Goal: Task Accomplishment & Management: Complete application form

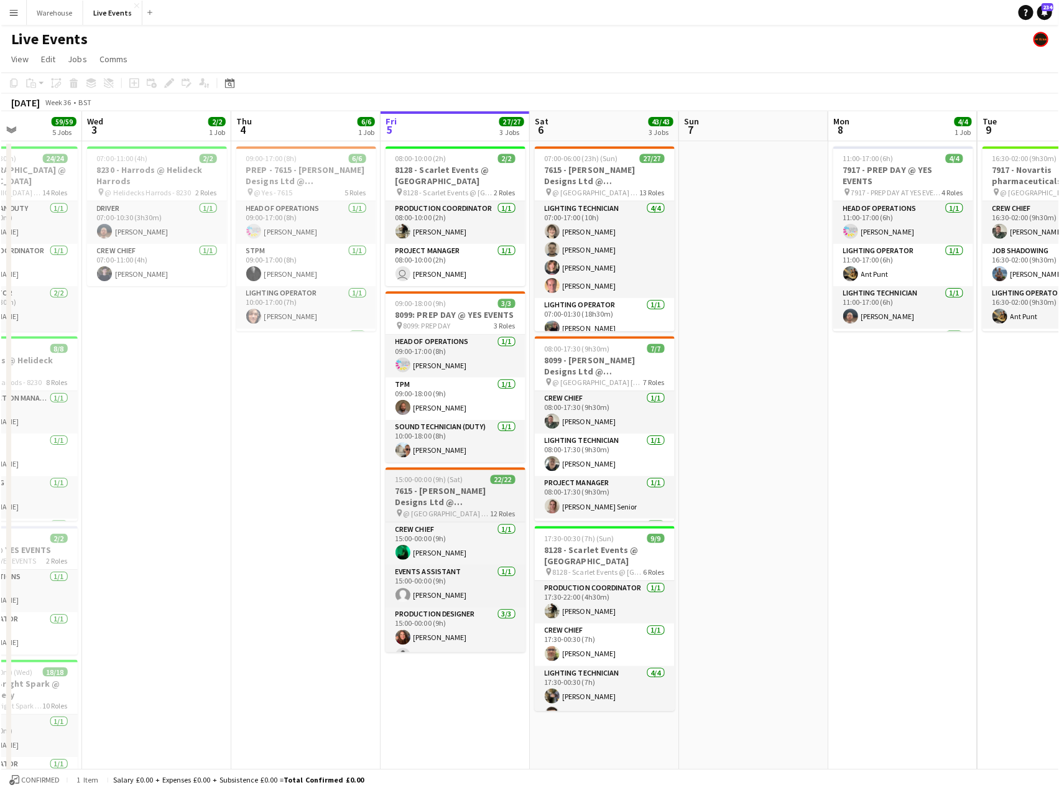
scroll to position [0, 366]
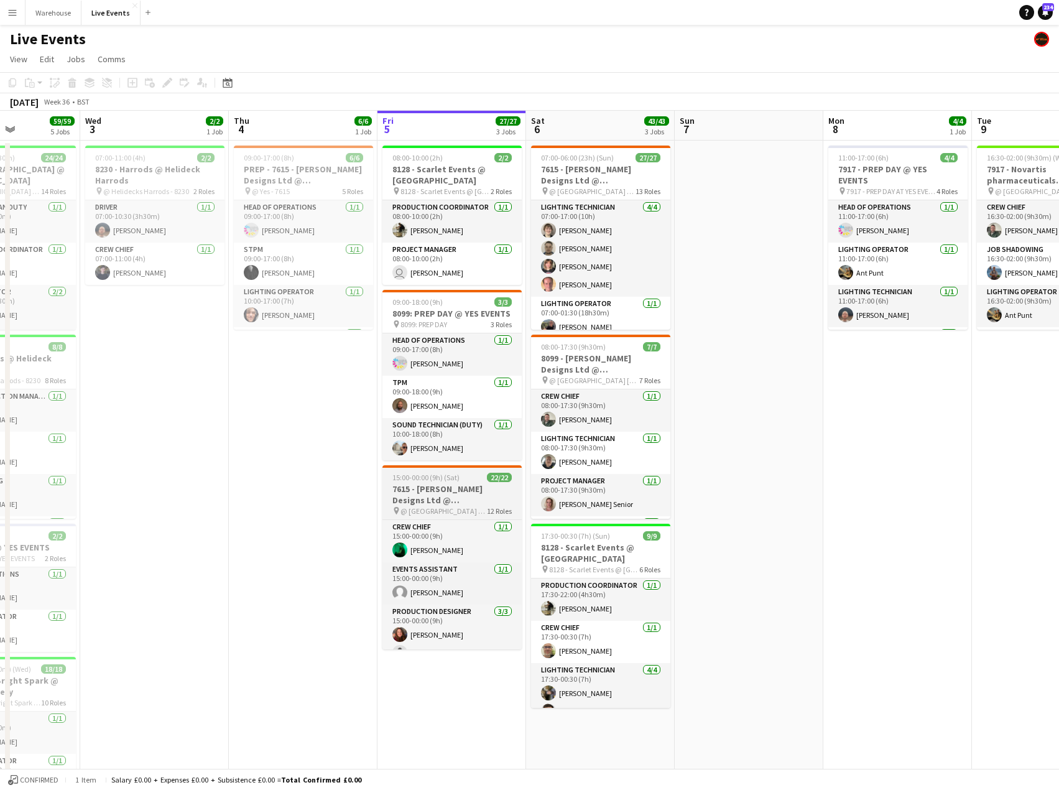
click at [440, 492] on h3 "7615 - [PERSON_NAME] Designs Ltd @ [GEOGRAPHIC_DATA]" at bounding box center [452, 494] width 139 height 22
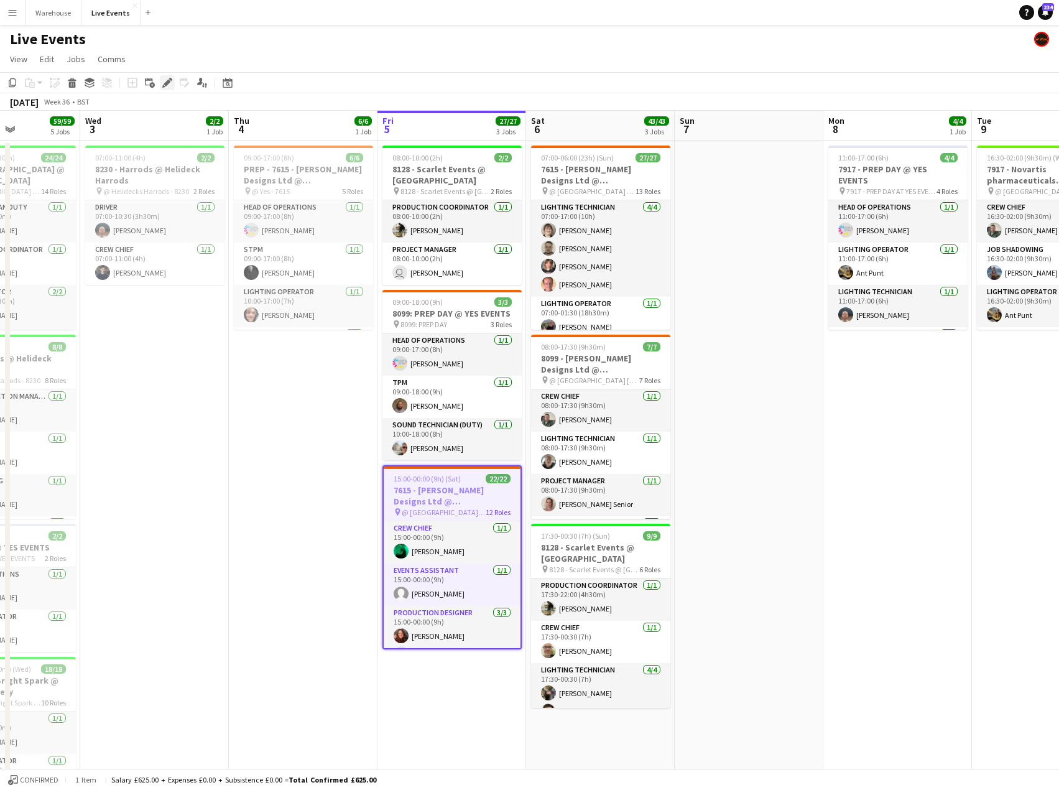
click at [168, 81] on icon at bounding box center [167, 83] width 7 height 7
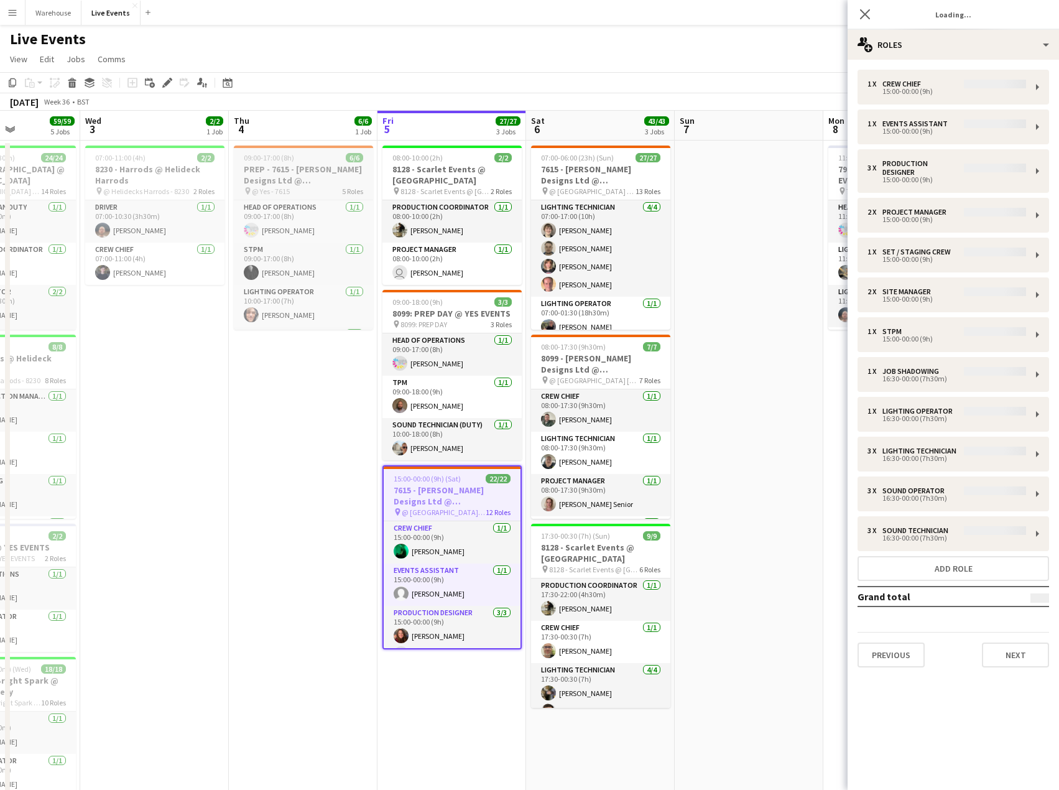
type input "**********"
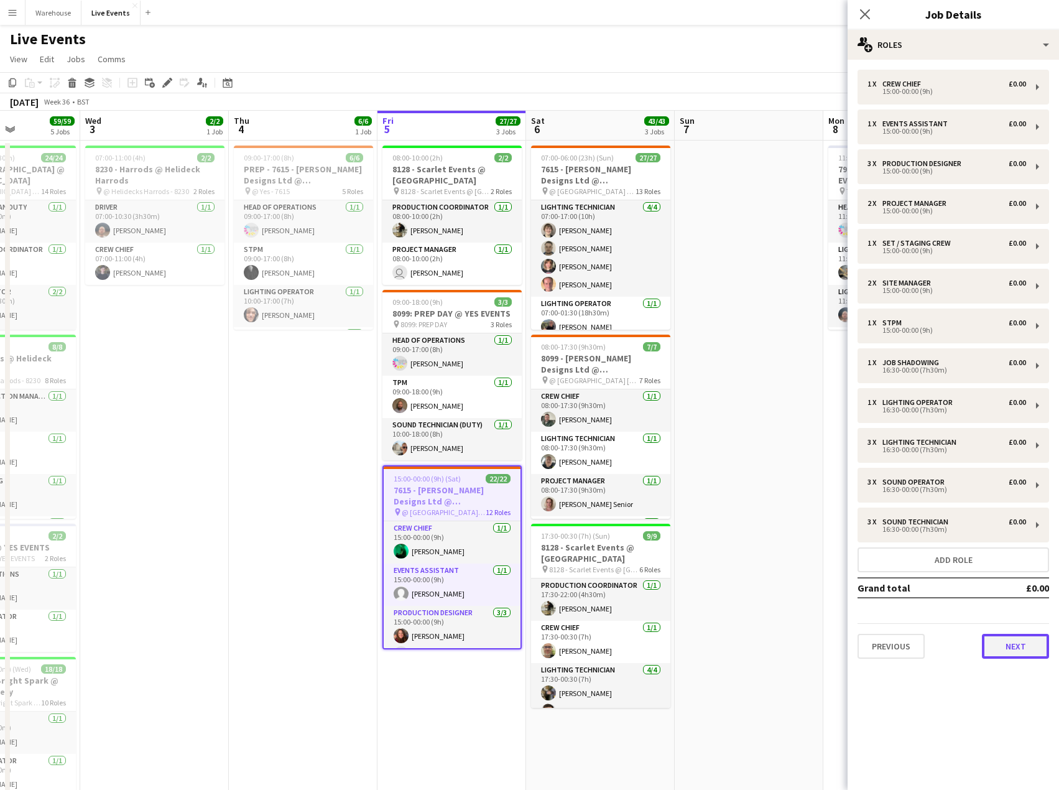
click at [1007, 653] on button "Next" at bounding box center [1015, 646] width 67 height 25
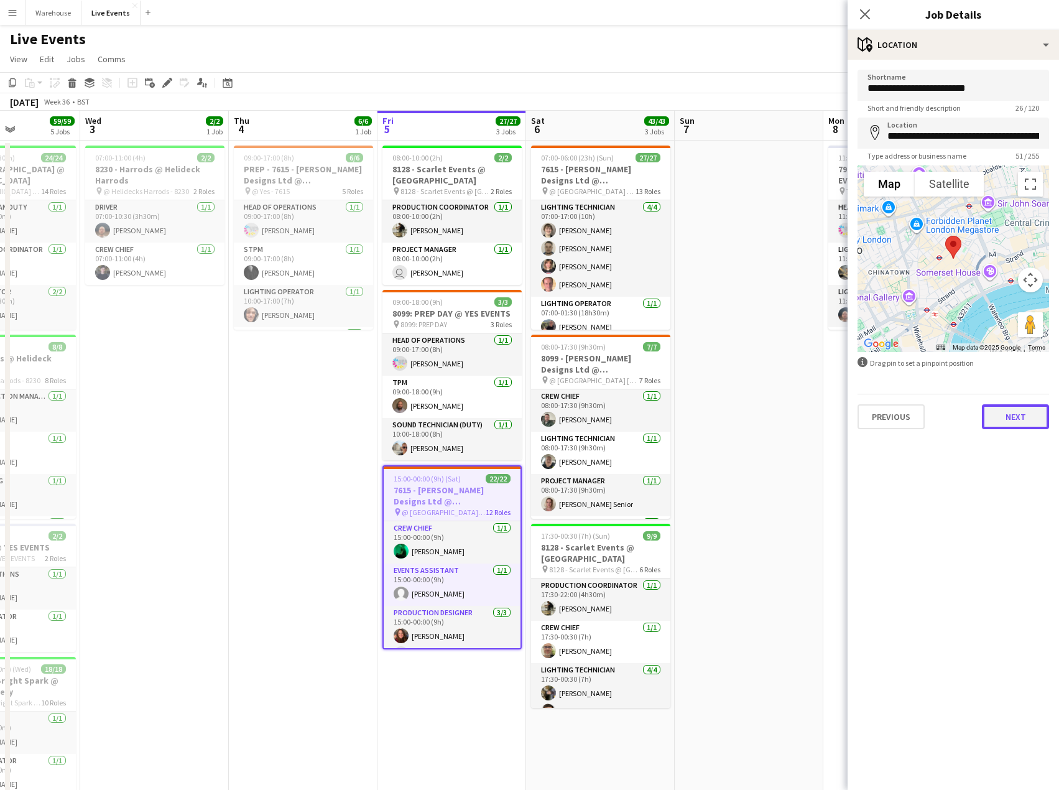
click at [1011, 421] on button "Next" at bounding box center [1015, 416] width 67 height 25
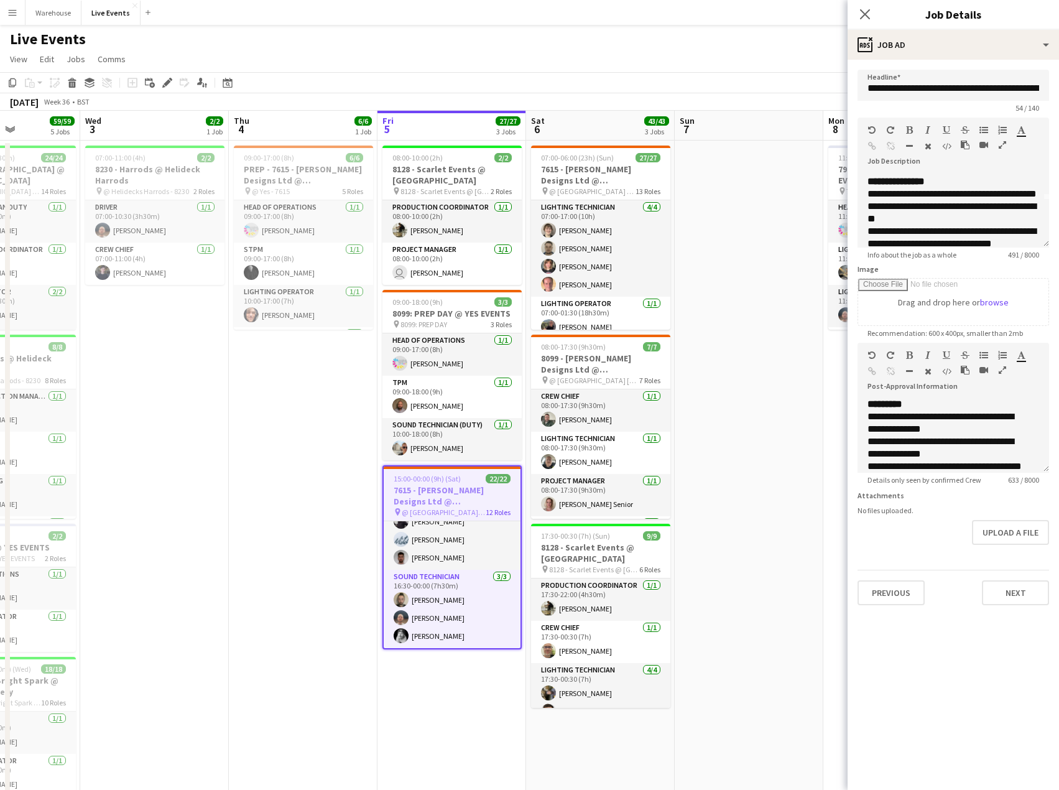
scroll to position [0, 0]
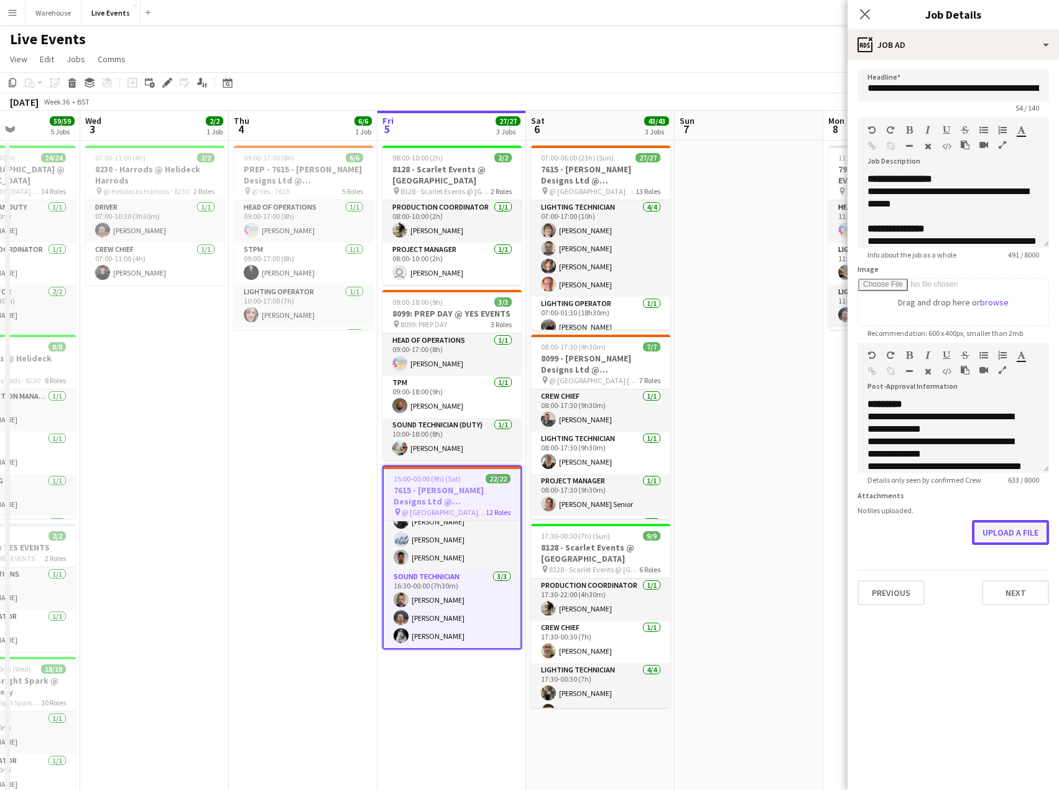
click at [997, 525] on button "Upload a file" at bounding box center [1010, 532] width 77 height 25
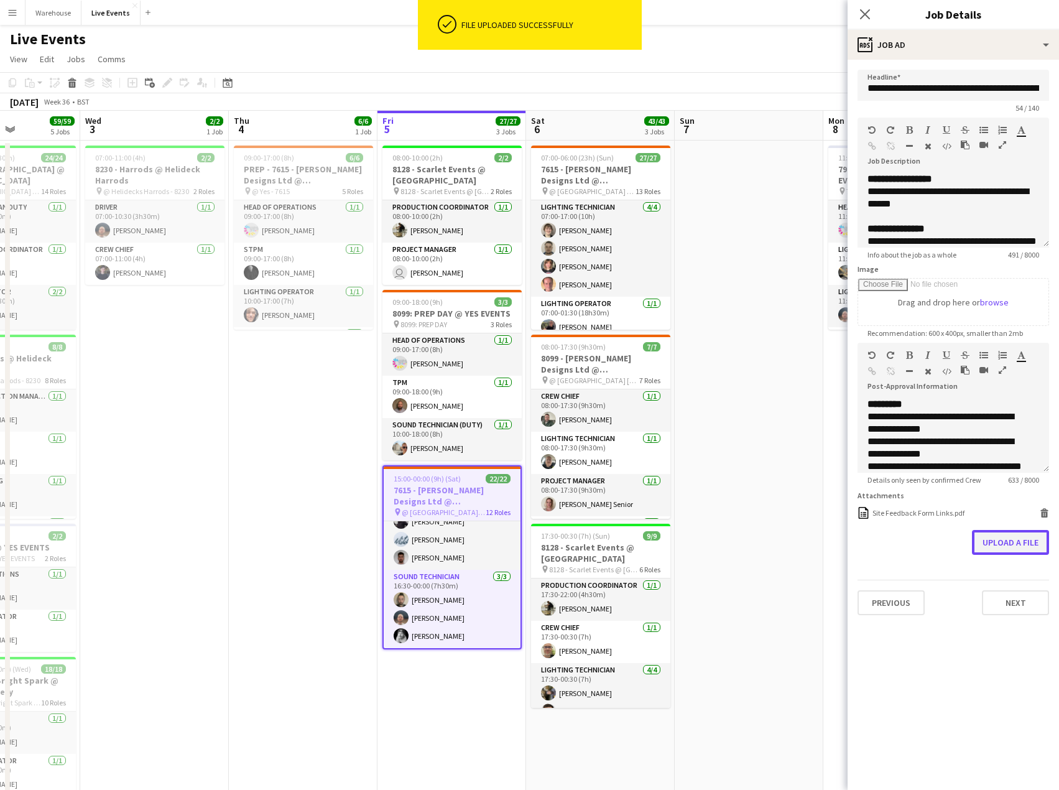
click at [1010, 534] on button "Upload a file" at bounding box center [1010, 542] width 77 height 25
click at [992, 567] on button "Upload a file" at bounding box center [1010, 567] width 77 height 25
click at [1025, 595] on button "Upload a file" at bounding box center [1010, 592] width 77 height 25
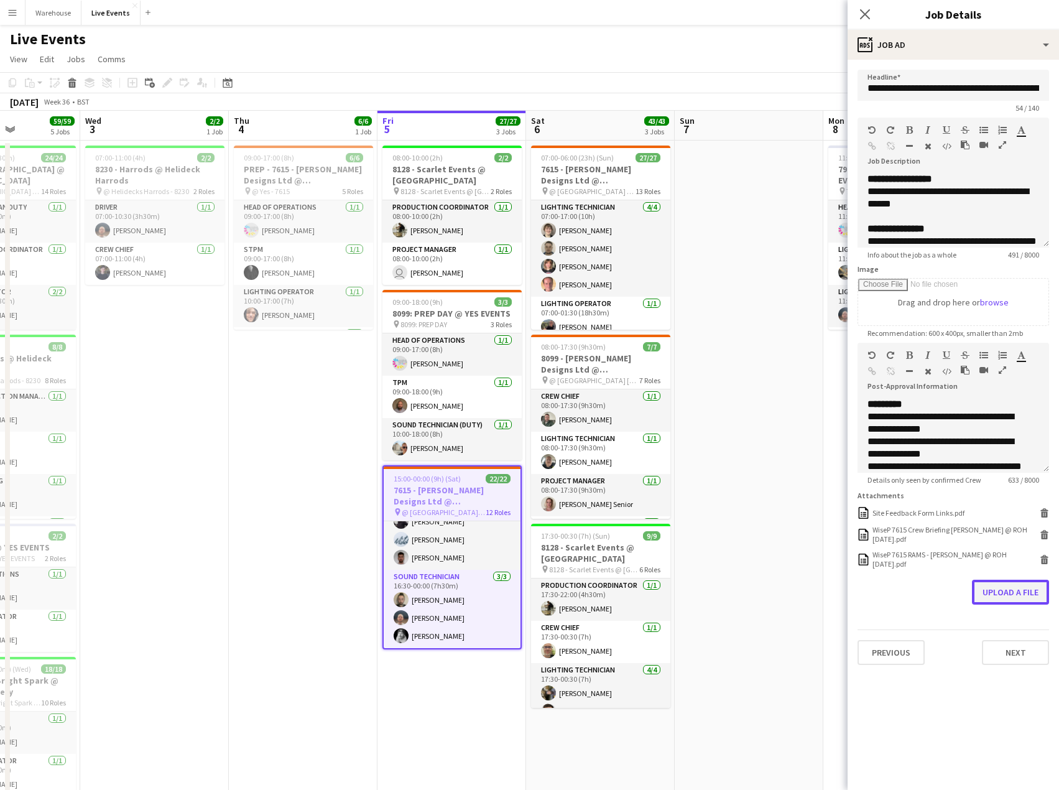
click at [993, 587] on button "Upload a file" at bounding box center [1010, 592] width 77 height 25
click at [999, 591] on button "Upload a file" at bounding box center [1010, 592] width 77 height 25
click at [1030, 613] on button "Upload a file" at bounding box center [1010, 617] width 77 height 25
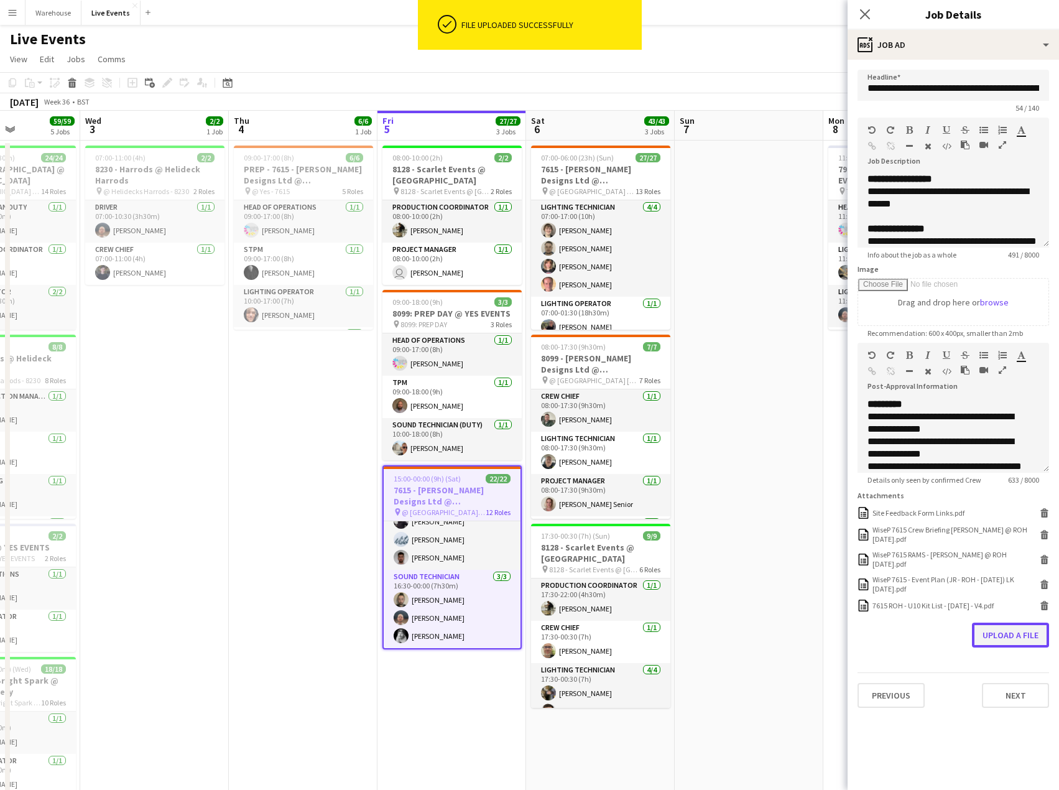
click at [1023, 640] on button "Upload a file" at bounding box center [1010, 635] width 77 height 25
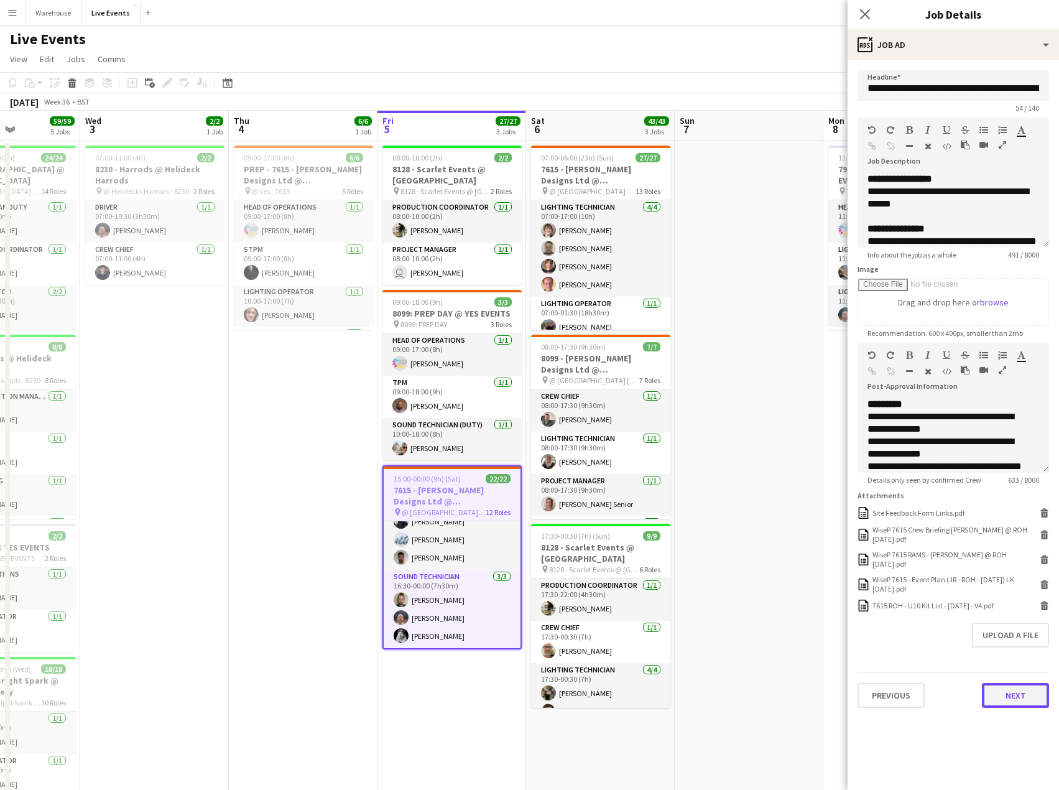
click at [1003, 702] on button "Next" at bounding box center [1015, 695] width 67 height 25
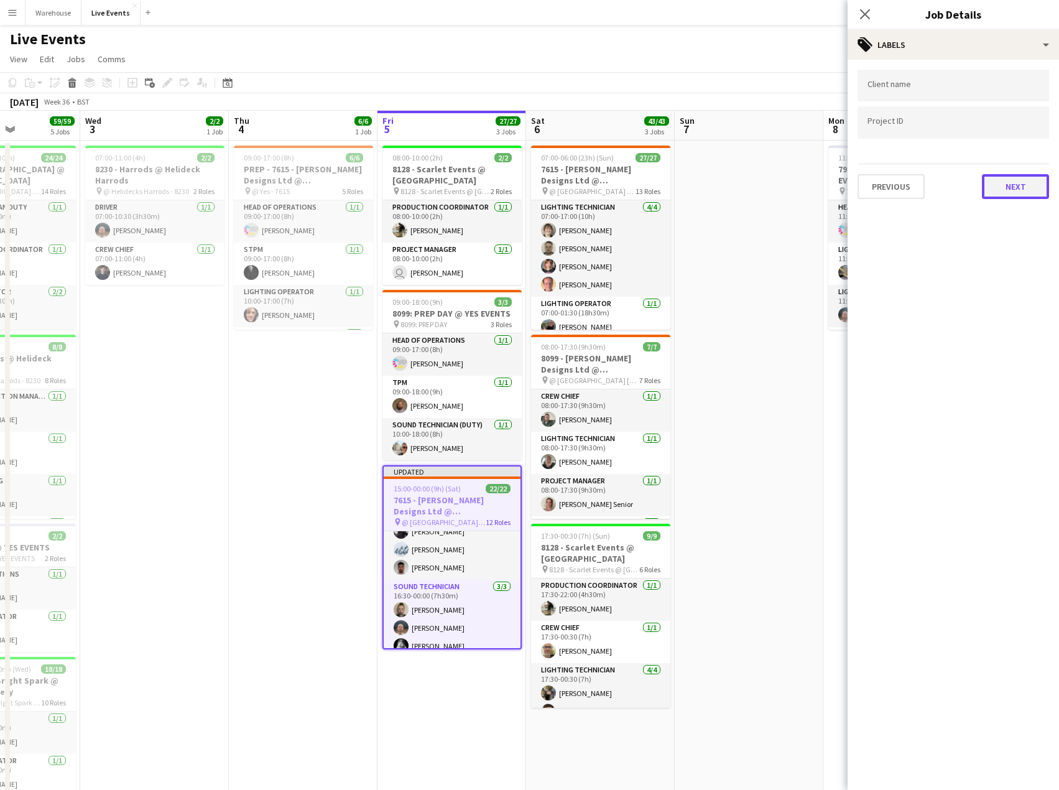
click at [991, 191] on button "Next" at bounding box center [1015, 186] width 67 height 25
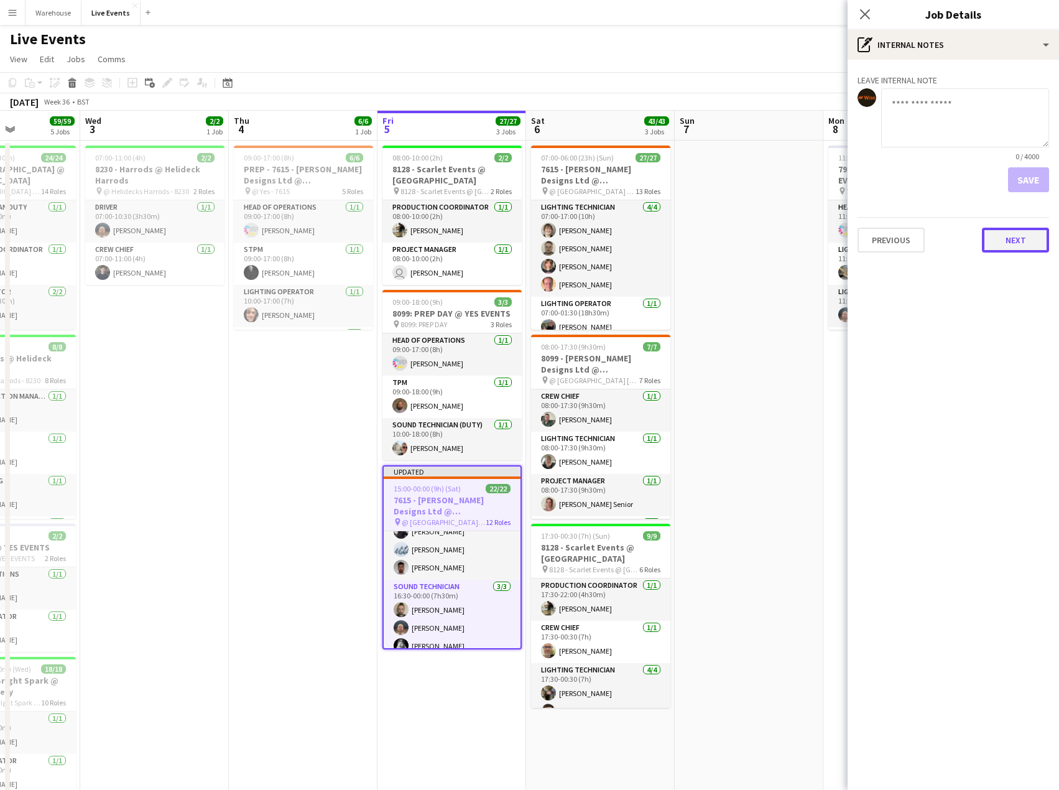
click at [1002, 242] on button "Next" at bounding box center [1015, 240] width 67 height 25
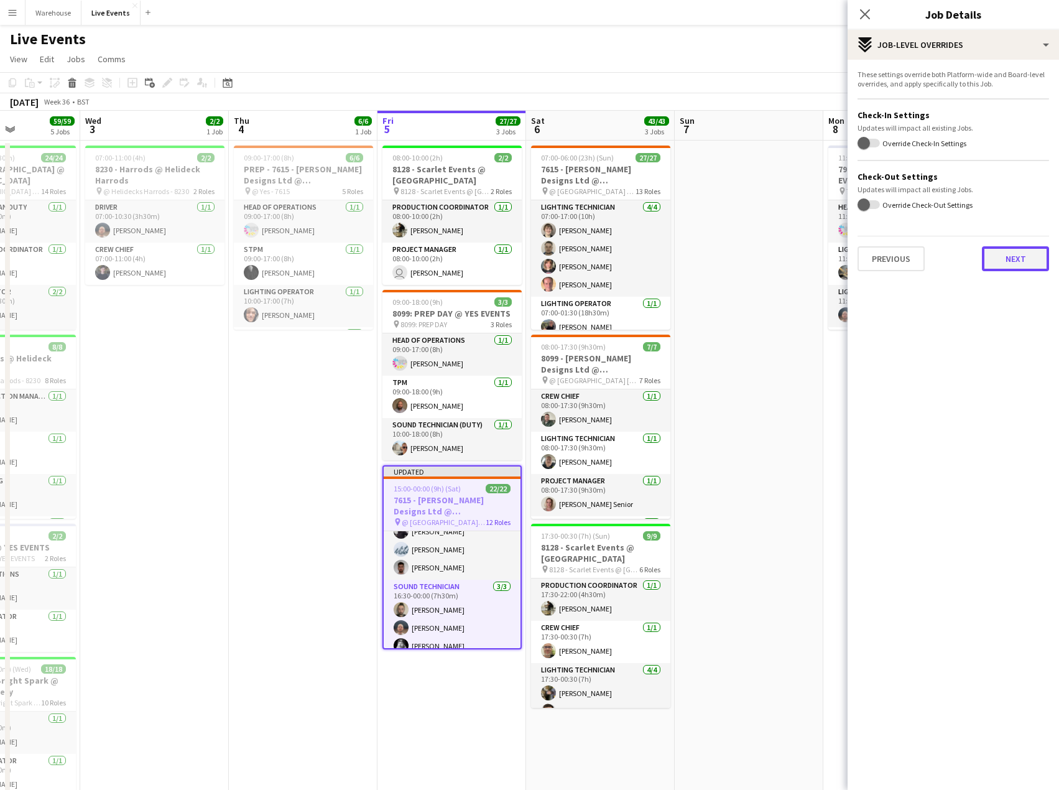
click at [1001, 262] on button "Next" at bounding box center [1015, 258] width 67 height 25
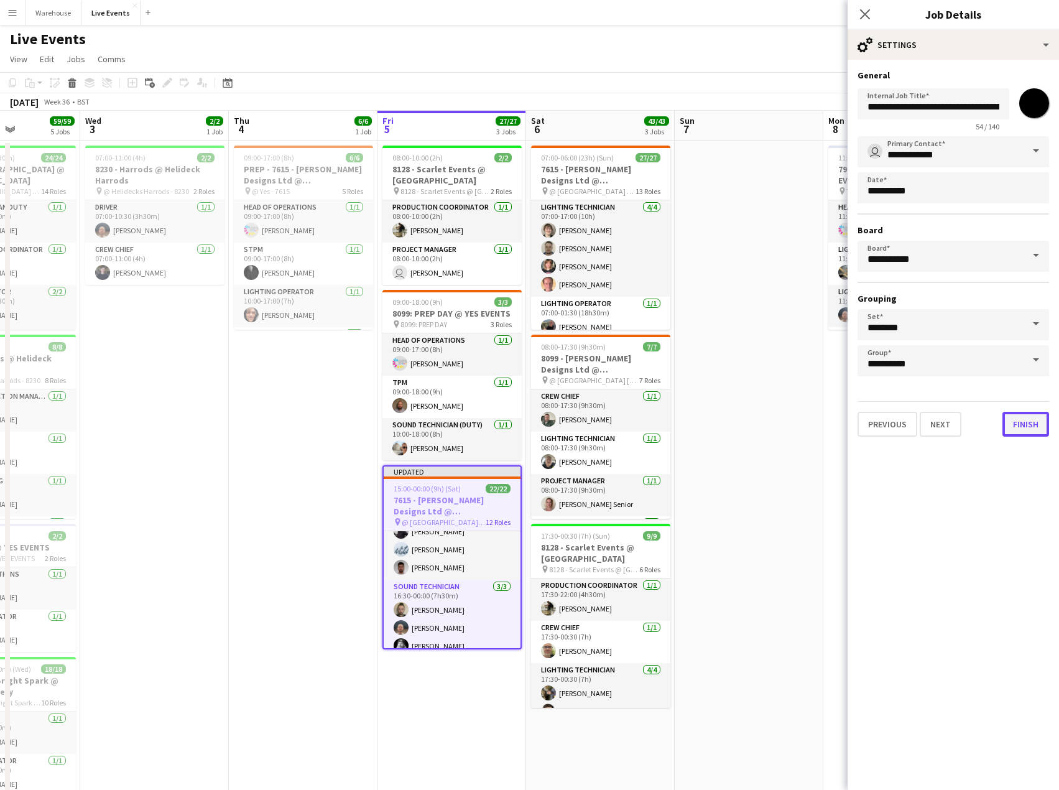
click at [1026, 421] on button "Finish" at bounding box center [1026, 424] width 47 height 25
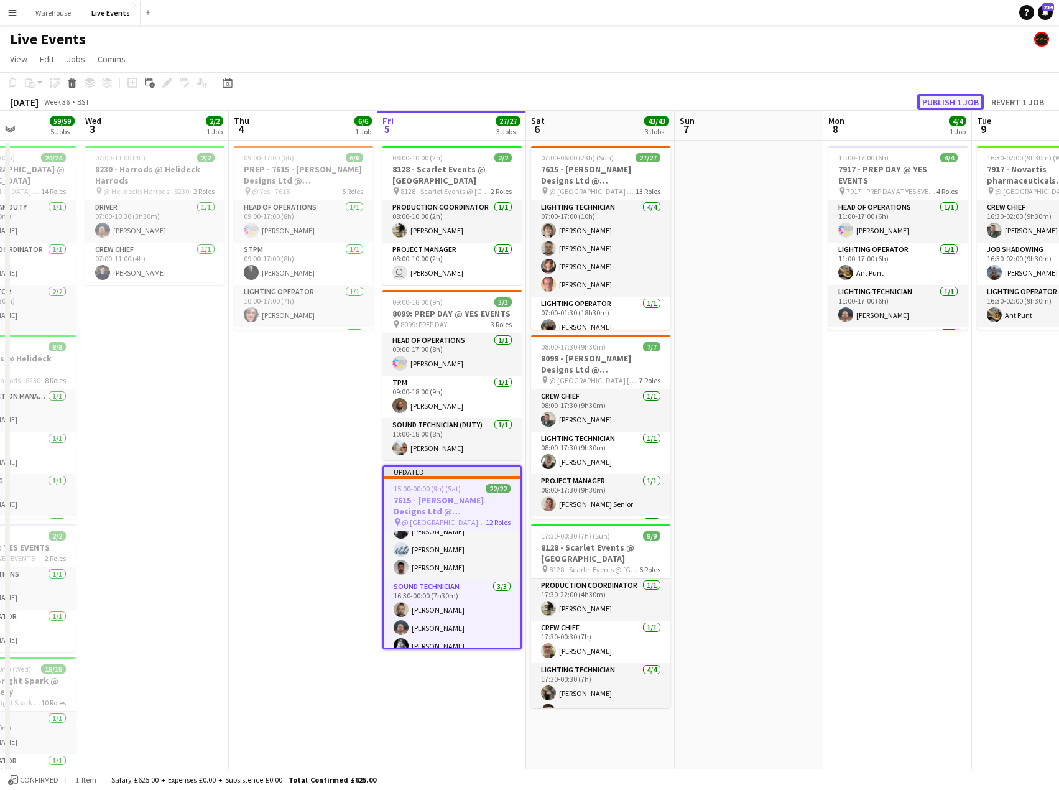
click at [936, 103] on button "Publish 1 job" at bounding box center [951, 102] width 67 height 16
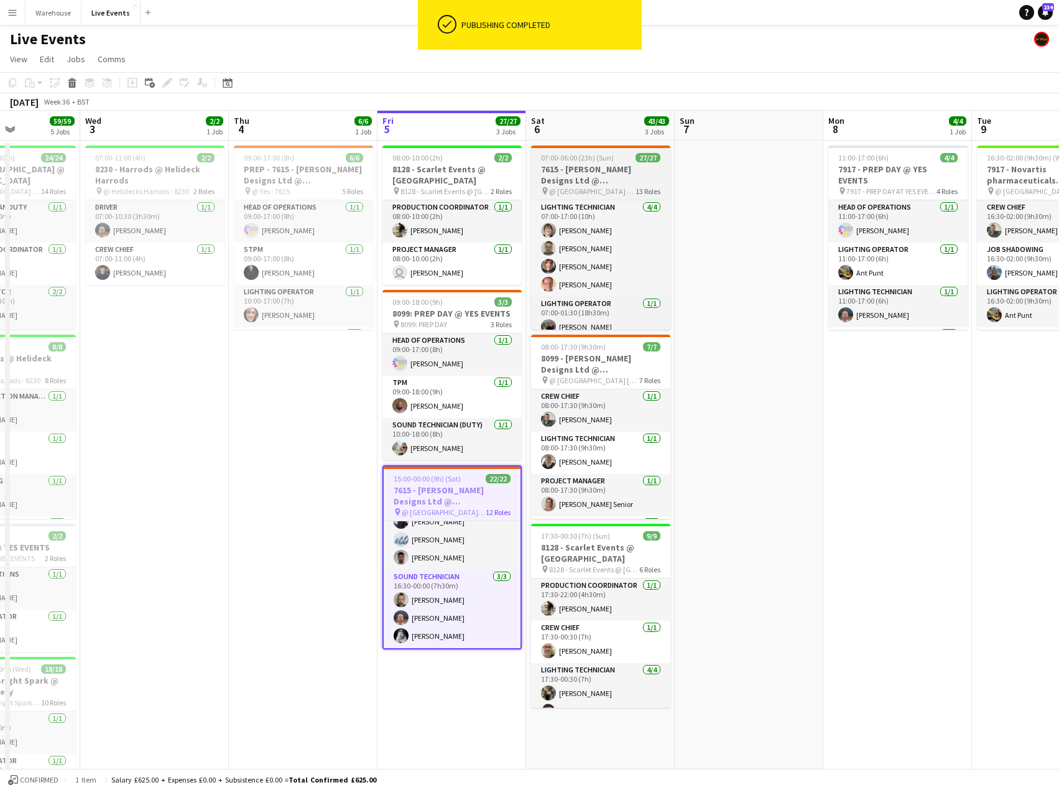
click at [607, 180] on h3 "7615 - [PERSON_NAME] Designs Ltd @ [GEOGRAPHIC_DATA]" at bounding box center [600, 175] width 139 height 22
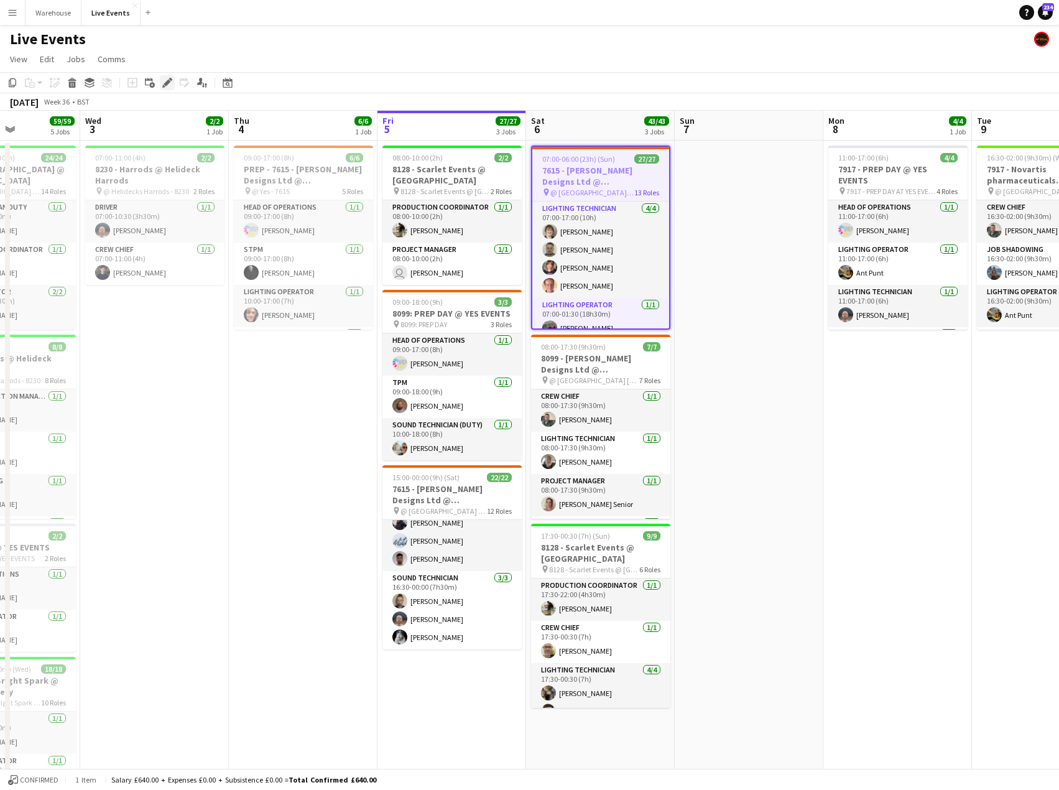
click at [162, 80] on icon "Edit" at bounding box center [167, 83] width 10 height 10
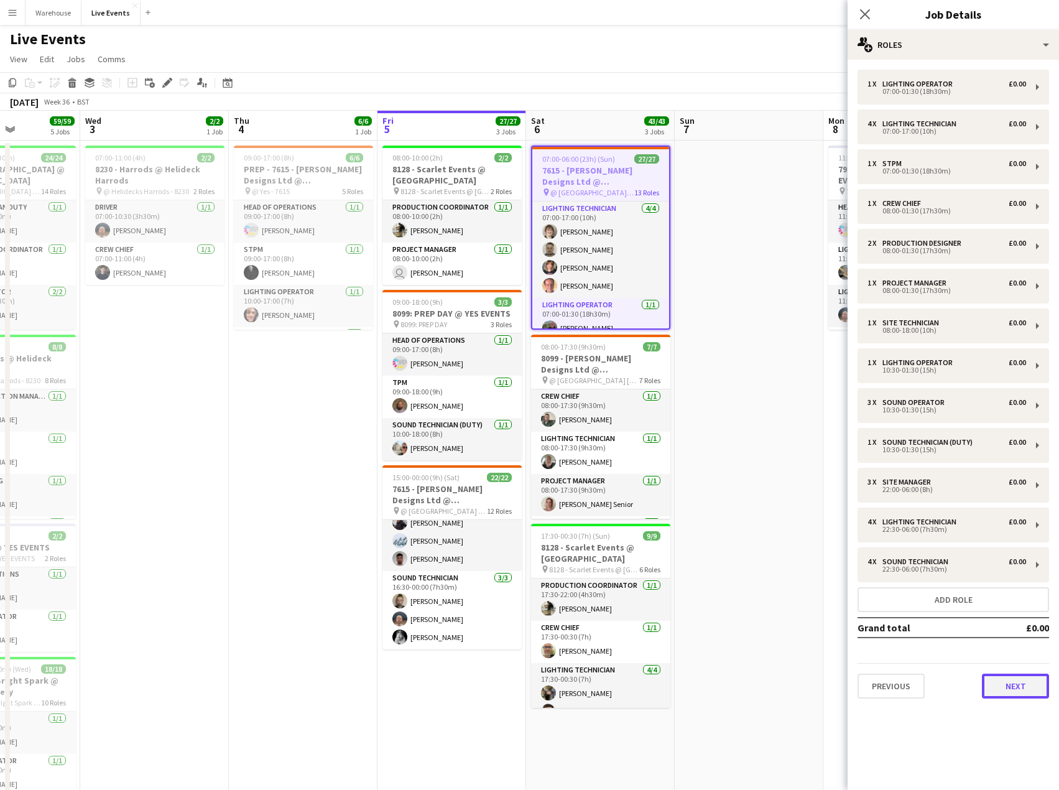
click at [1003, 682] on button "Next" at bounding box center [1015, 686] width 67 height 25
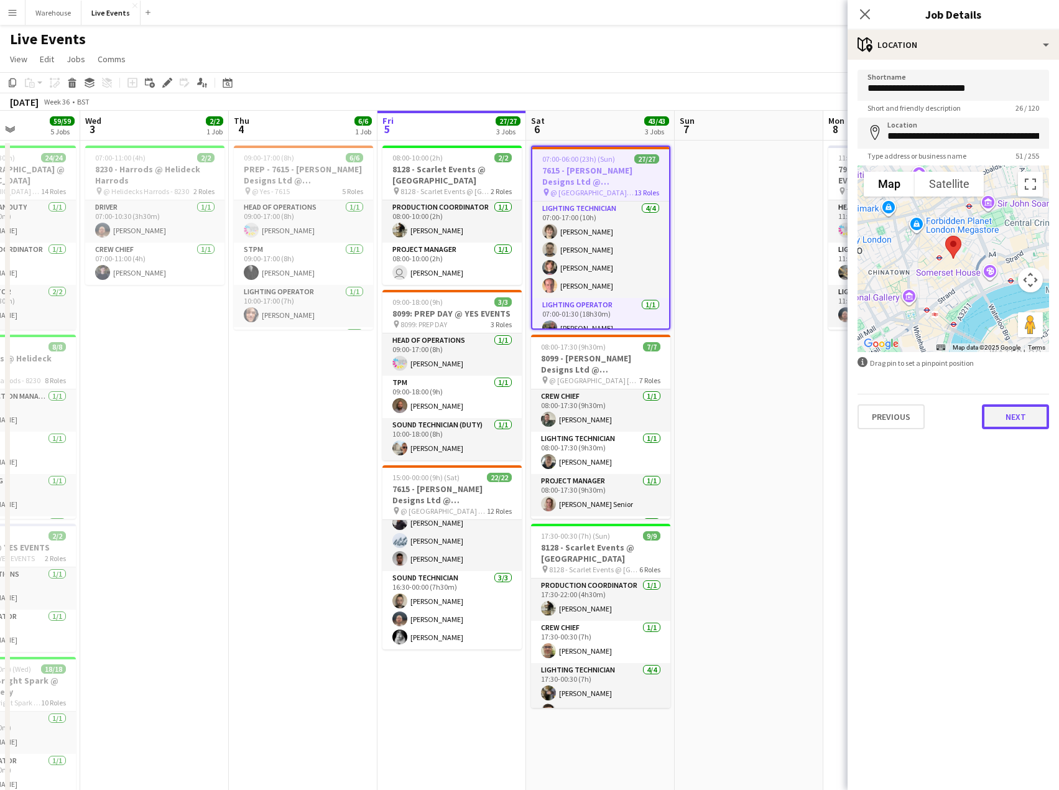
click at [993, 415] on button "Next" at bounding box center [1015, 416] width 67 height 25
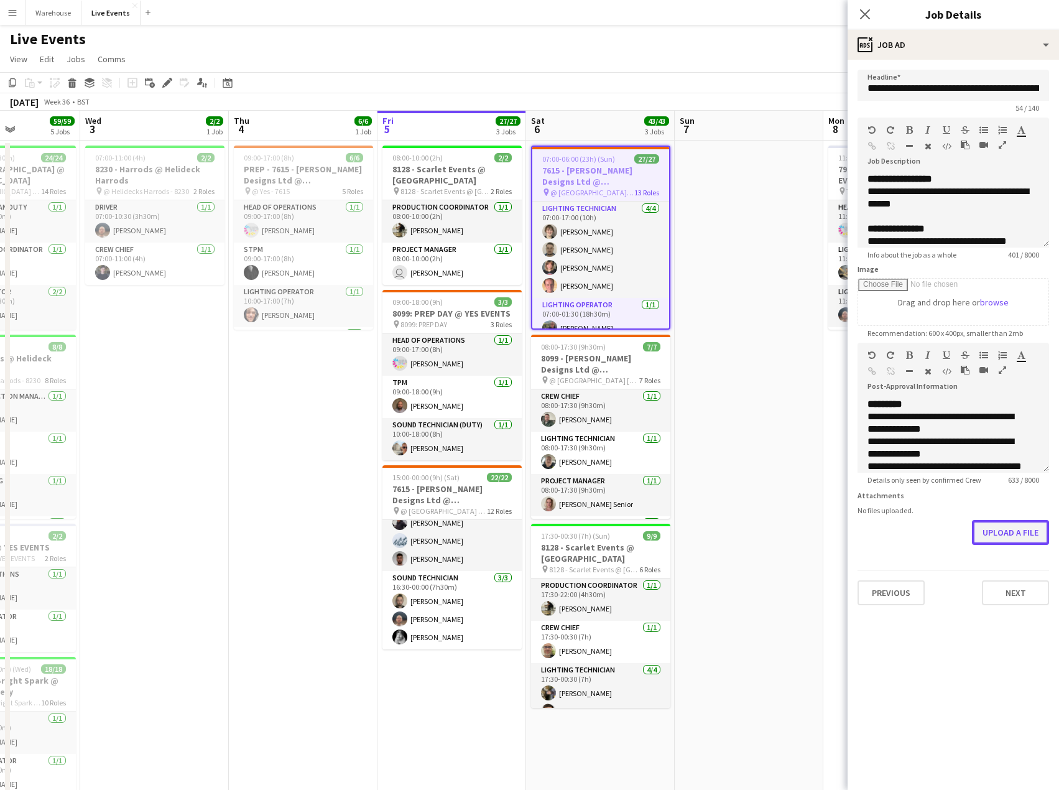
click at [994, 524] on button "Upload a file" at bounding box center [1010, 532] width 77 height 25
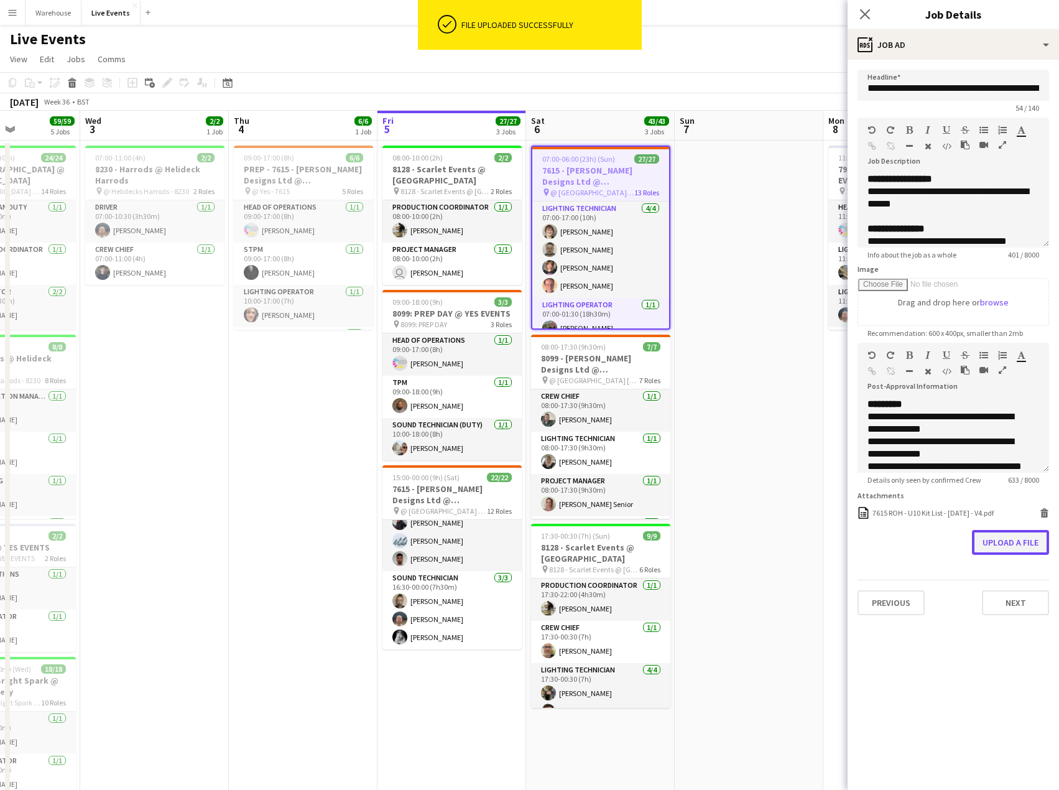
click at [1000, 544] on button "Upload a file" at bounding box center [1010, 542] width 77 height 25
click at [1024, 570] on button "Upload a file" at bounding box center [1010, 567] width 77 height 25
click at [1023, 594] on button "Upload a file" at bounding box center [1010, 592] width 77 height 25
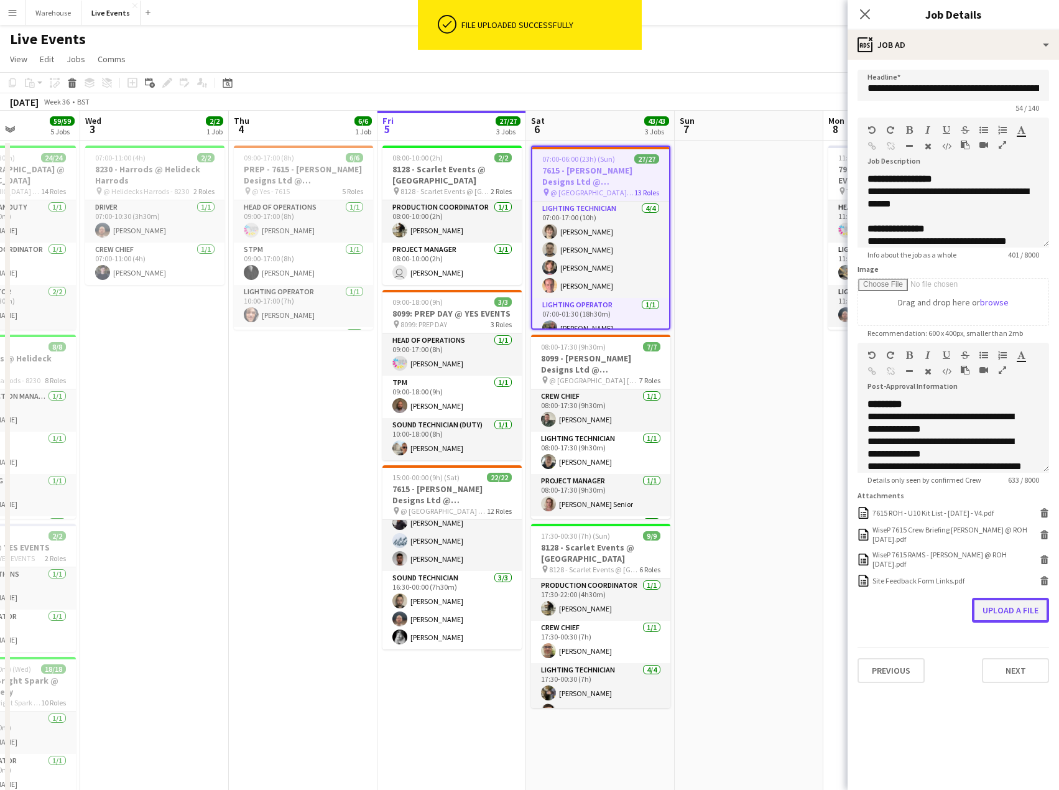
click at [992, 613] on button "Upload a file" at bounding box center [1010, 610] width 77 height 25
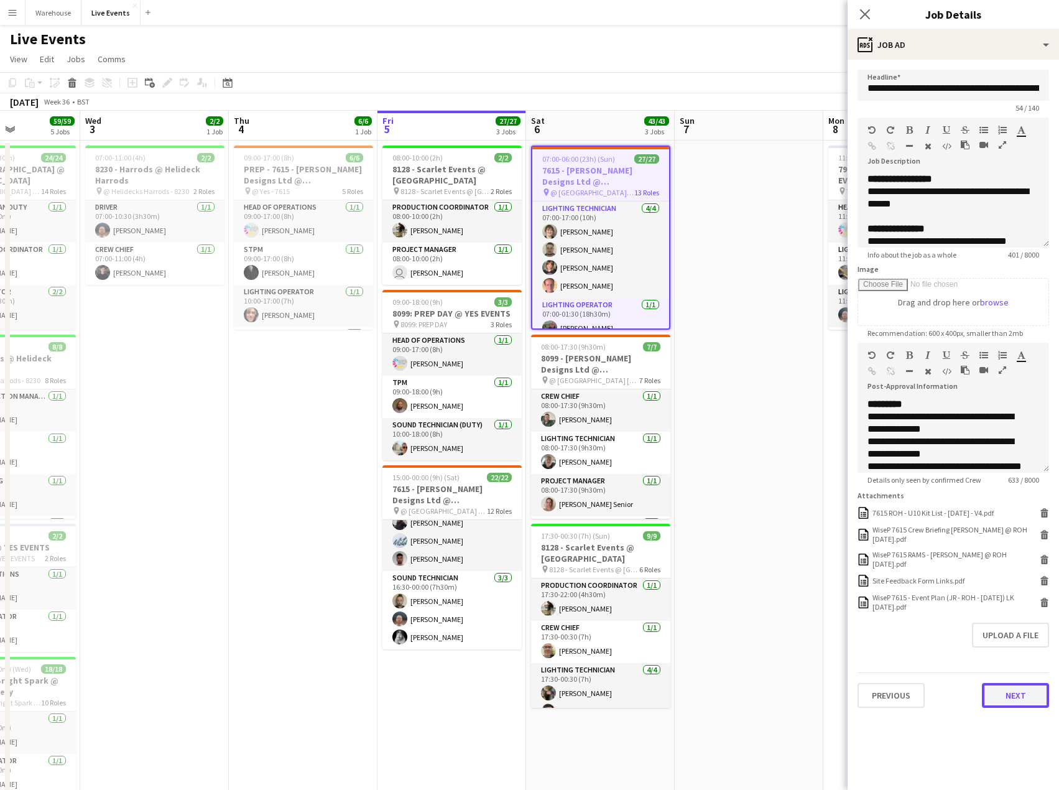
click at [1011, 695] on button "Next" at bounding box center [1015, 695] width 67 height 25
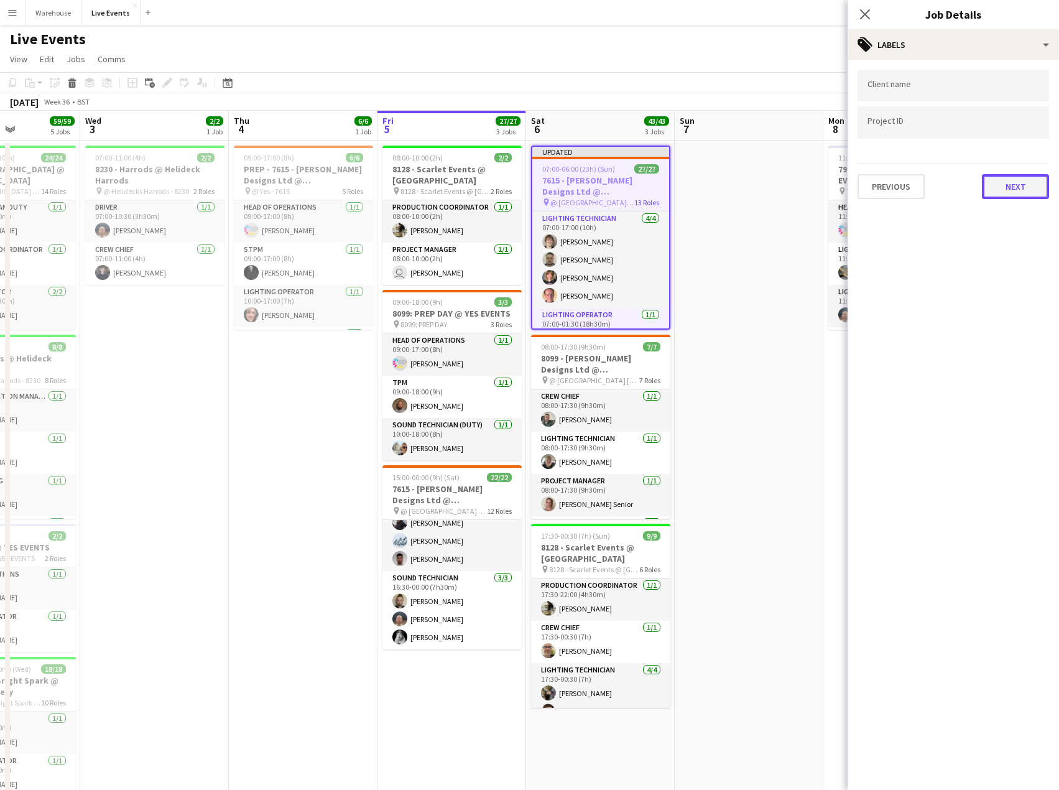
click at [993, 193] on button "Next" at bounding box center [1015, 186] width 67 height 25
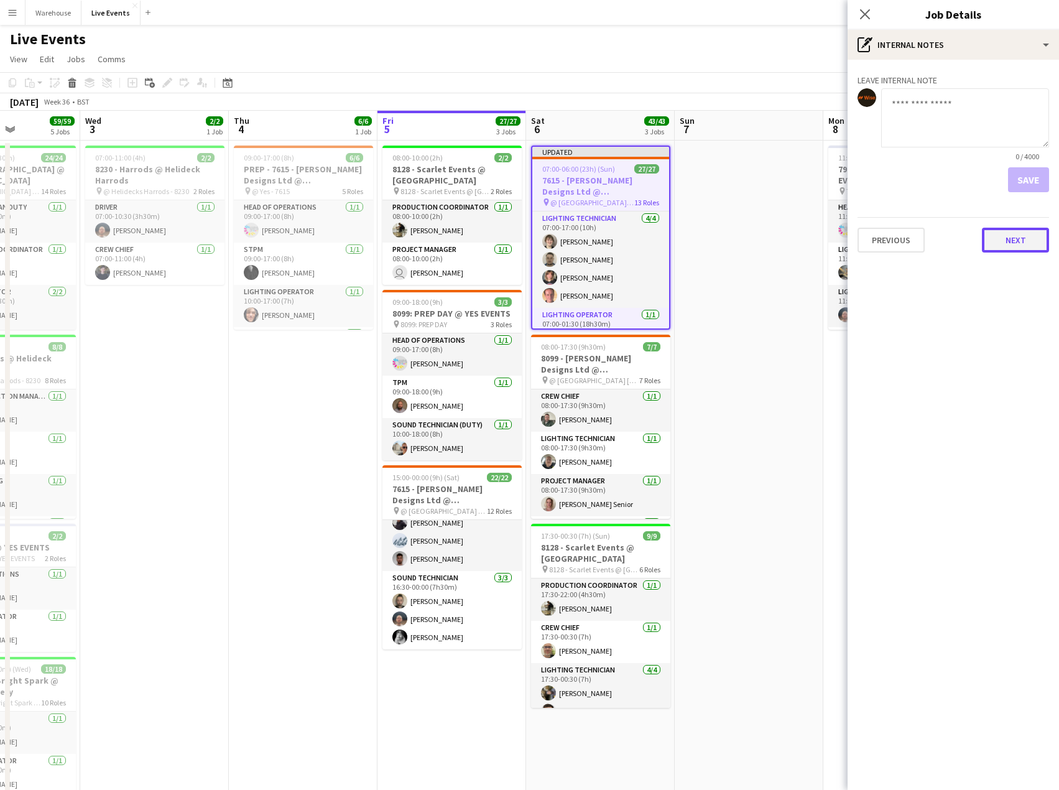
click at [1015, 244] on button "Next" at bounding box center [1015, 240] width 67 height 25
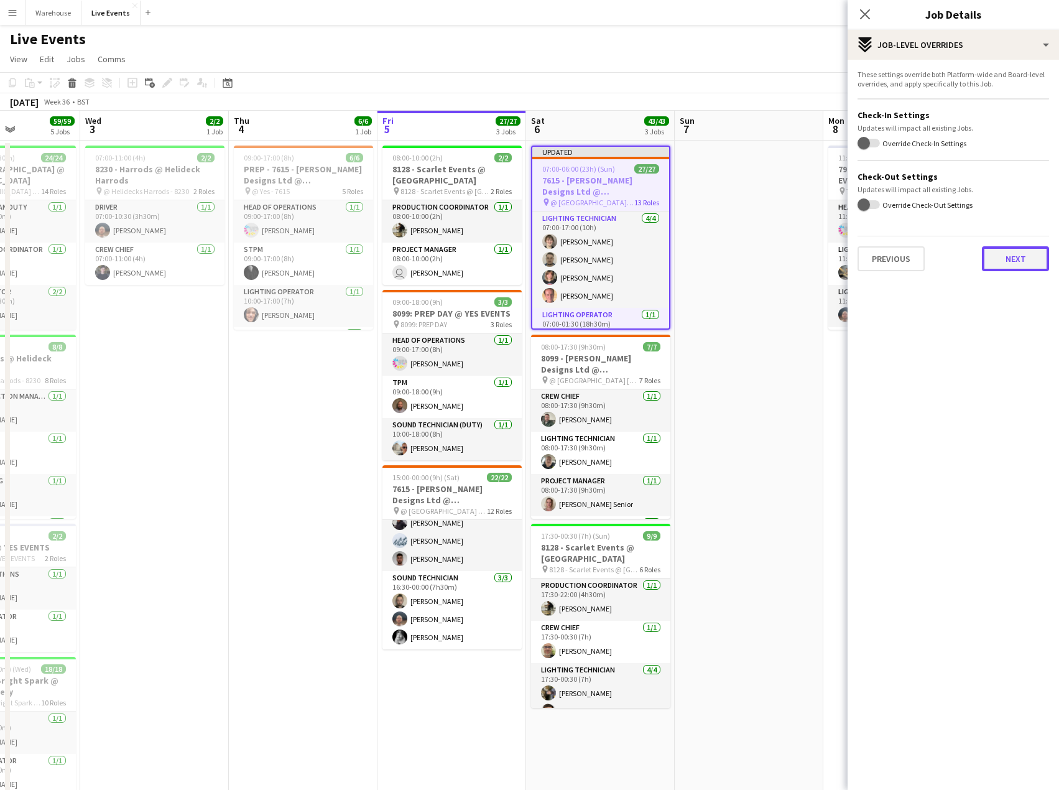
click at [1004, 263] on button "Next" at bounding box center [1015, 258] width 67 height 25
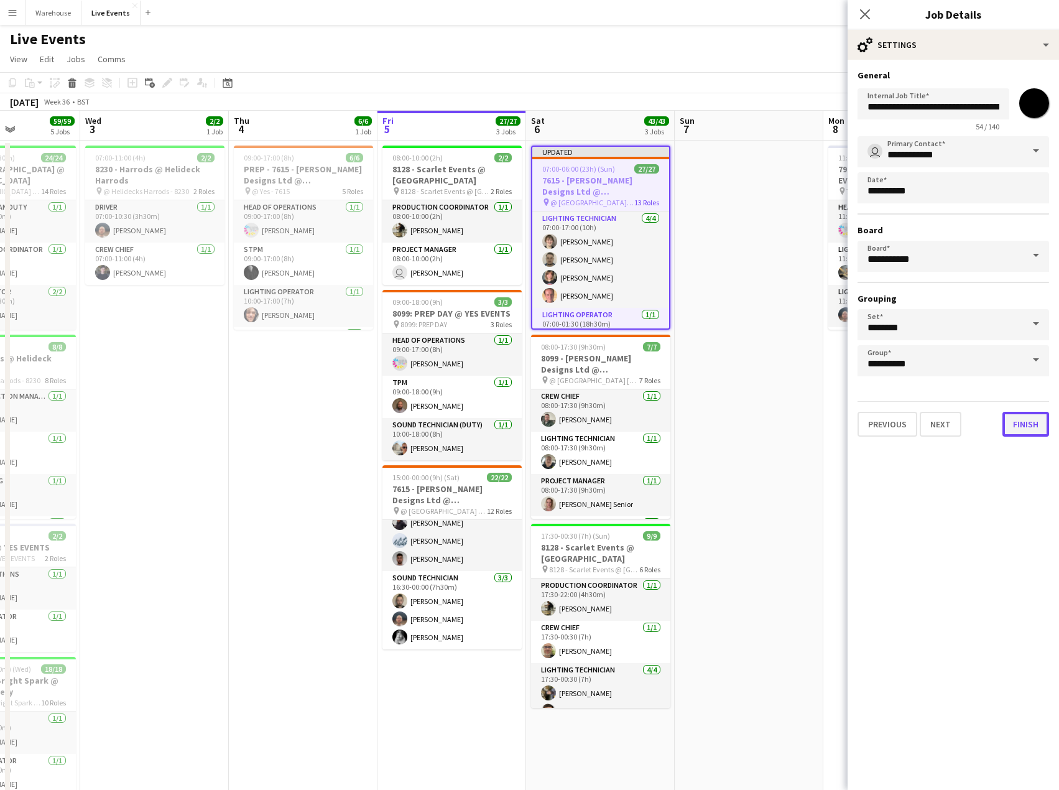
click at [1038, 426] on button "Finish" at bounding box center [1026, 424] width 47 height 25
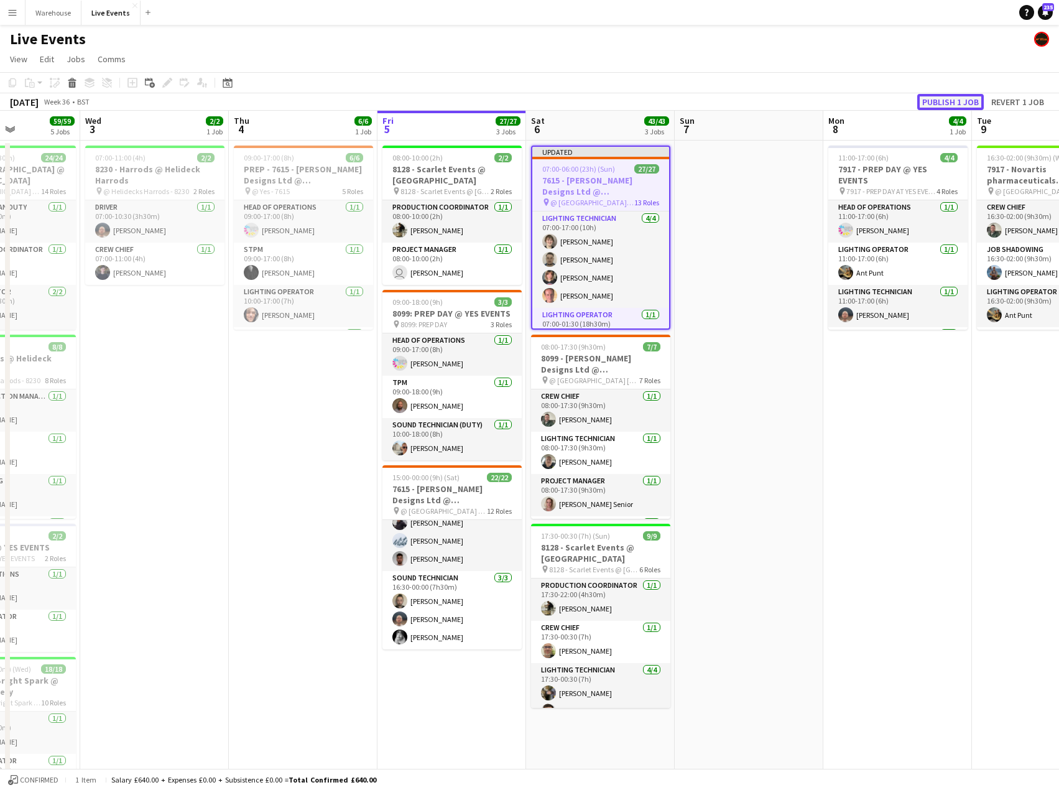
click at [959, 100] on button "Publish 1 job" at bounding box center [951, 102] width 67 height 16
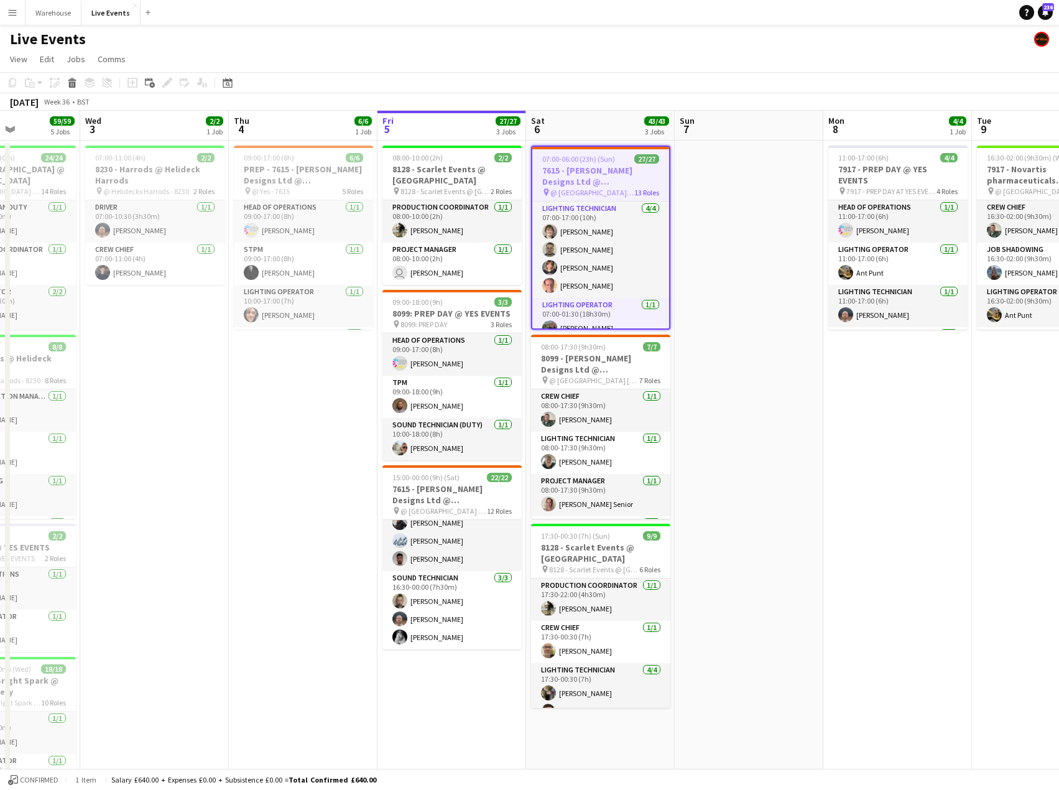
click at [924, 478] on app-date-cell "11:00-17:00 (6h) 4/4 7917 - PREP DAY @ YES EVENTS pin 7917 - PREP DAY AT YES EV…" at bounding box center [898, 604] width 149 height 927
